Goal: Information Seeking & Learning: Learn about a topic

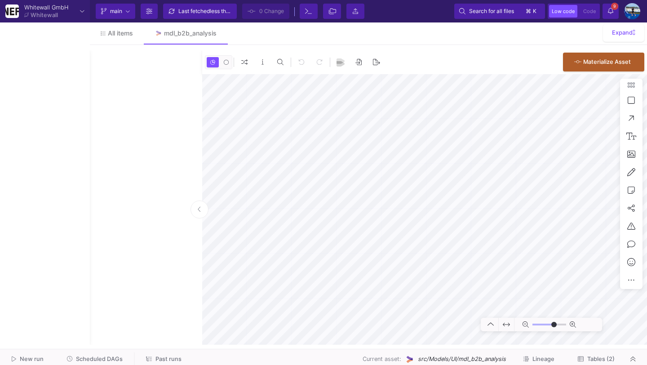
type input "0"
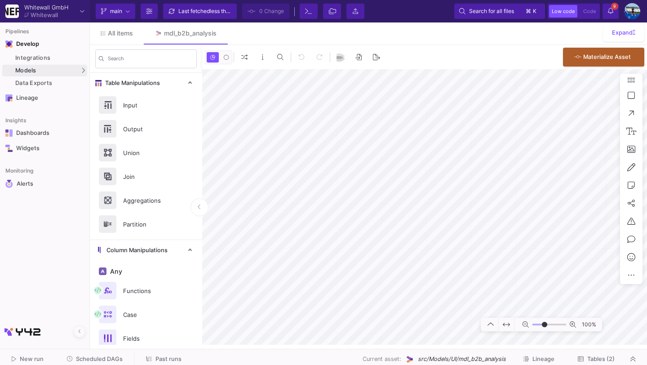
click at [89, 360] on span "Scheduled DAGs" at bounding box center [99, 358] width 47 height 7
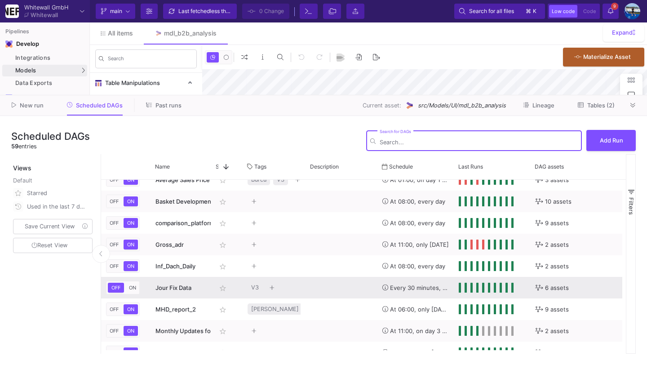
scroll to position [32, 0]
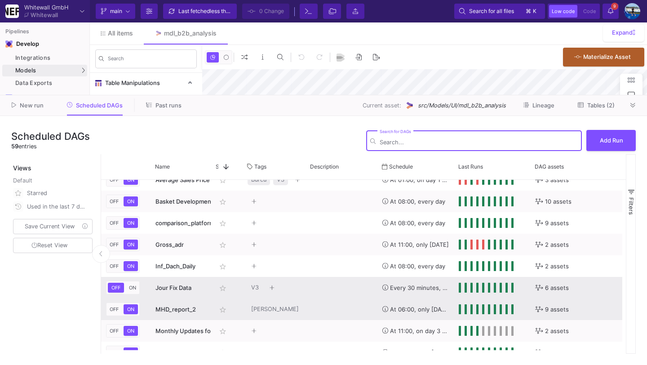
type input "-21"
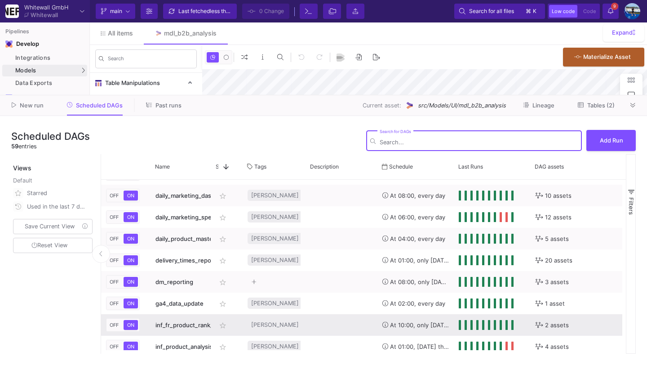
scroll to position [0, 0]
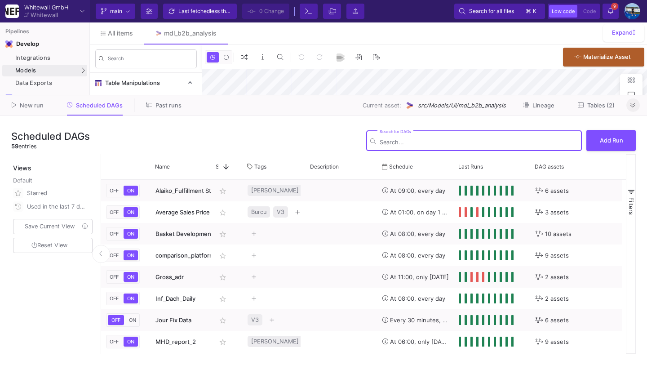
click at [635, 101] on button at bounding box center [632, 104] width 13 height 13
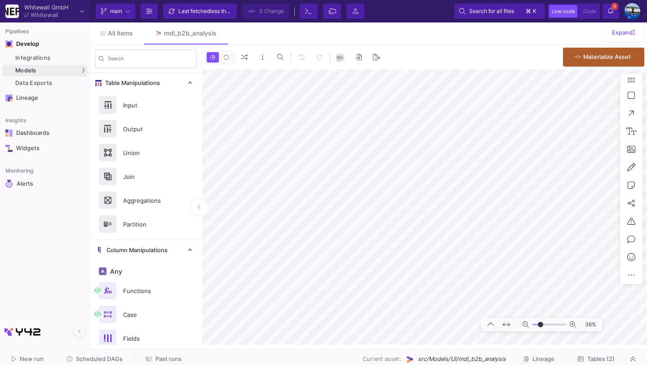
click at [612, 8] on span "9" at bounding box center [614, 6] width 7 height 7
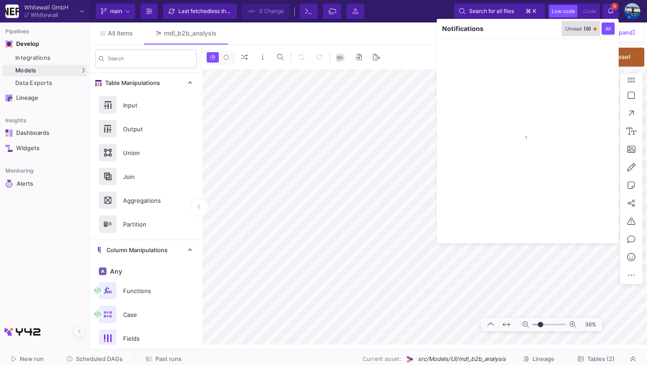
click at [574, 30] on div "Unread (9)" at bounding box center [578, 29] width 26 height 6
click at [550, 31] on icon "button" at bounding box center [553, 29] width 6 height 6
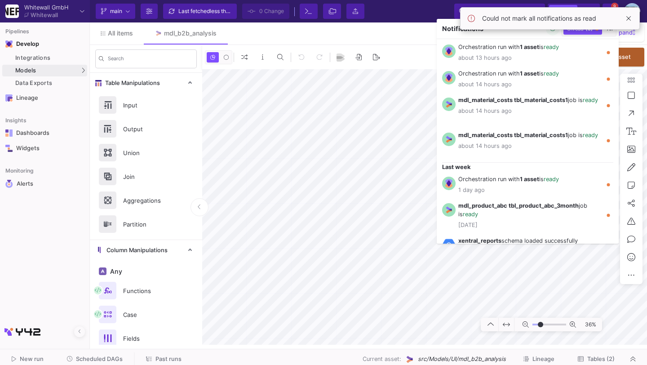
click at [549, 29] on div "Could not mark all notifications as read" at bounding box center [550, 18] width 180 height 22
click at [634, 19] on div "Could not mark all notifications as read" at bounding box center [550, 18] width 180 height 22
click at [628, 16] on span at bounding box center [628, 18] width 11 height 11
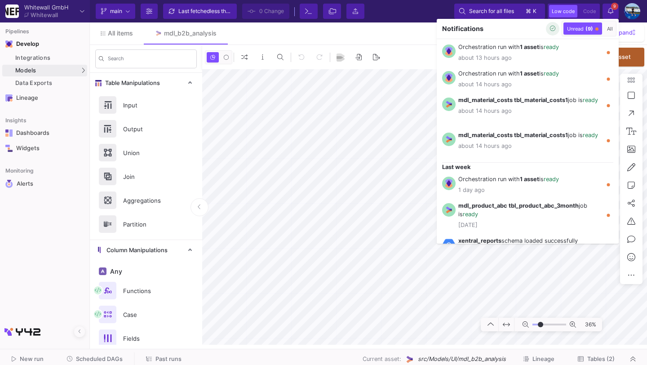
click at [547, 28] on button "button" at bounding box center [552, 28] width 13 height 13
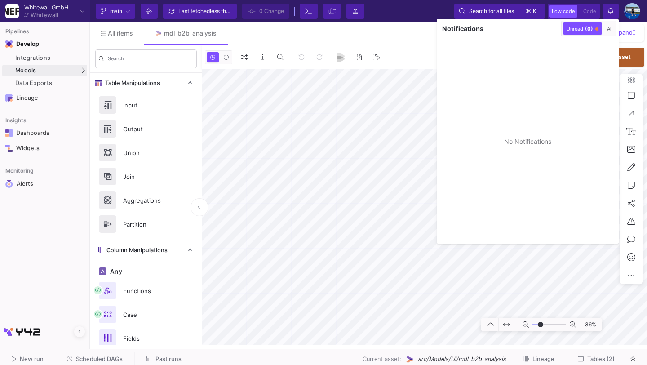
click at [610, 12] on div at bounding box center [323, 182] width 647 height 365
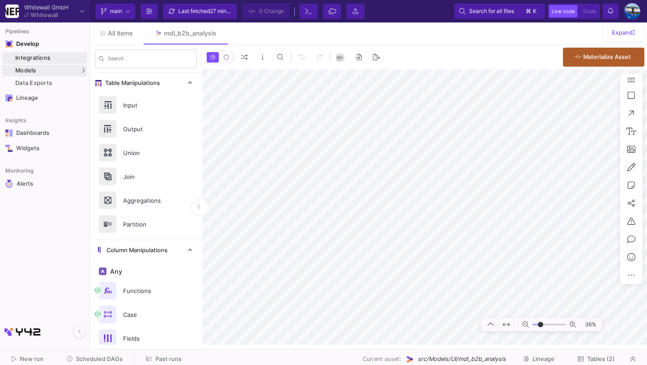
click at [77, 57] on div "Integrations" at bounding box center [50, 57] width 70 height 7
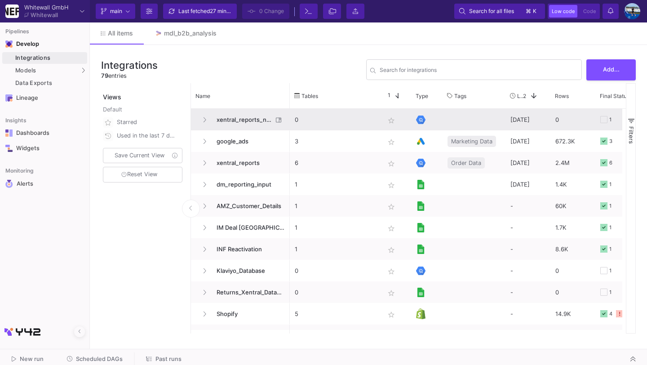
click at [247, 119] on span "xentral_reports_new" at bounding box center [242, 119] width 62 height 21
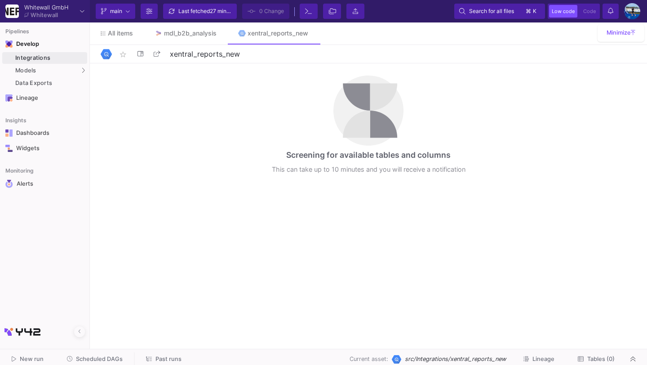
click at [601, 359] on span "Tables (0)" at bounding box center [600, 358] width 27 height 7
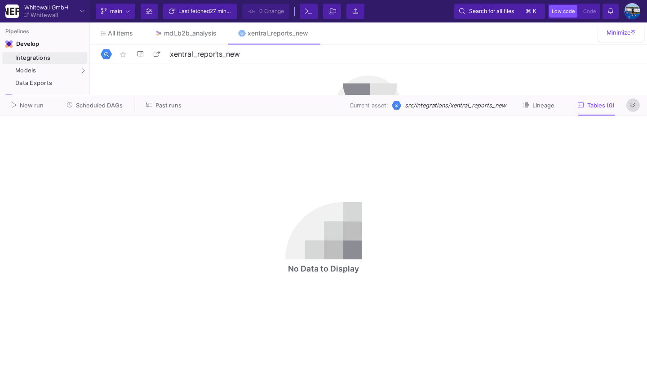
click at [633, 105] on icon at bounding box center [632, 105] width 5 height 4
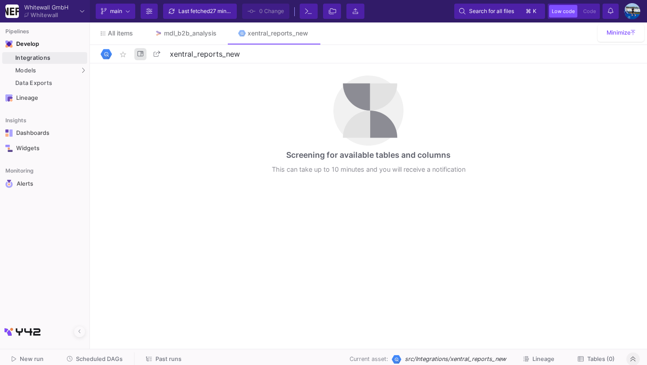
click at [144, 53] on button at bounding box center [140, 54] width 12 height 12
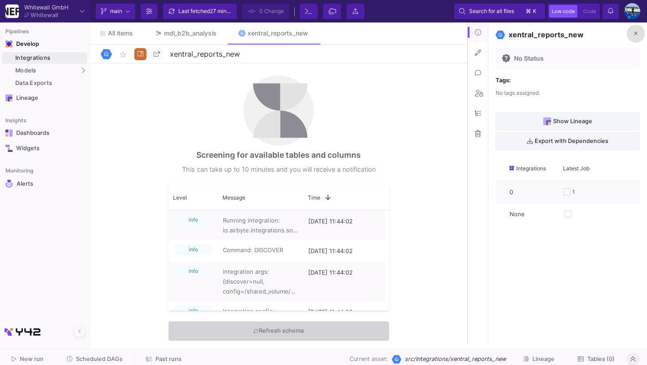
click at [637, 35] on button at bounding box center [635, 34] width 18 height 18
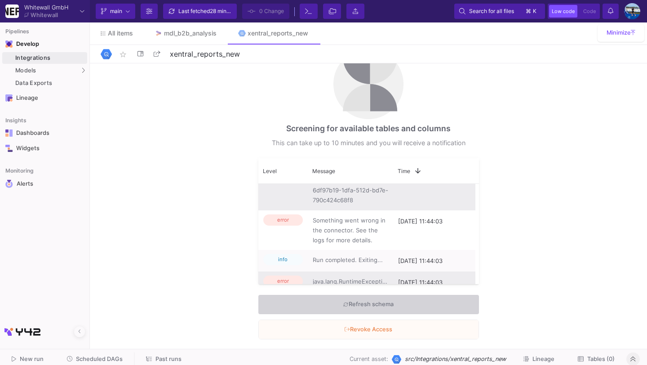
scroll to position [95, 0]
